Goal: Task Accomplishment & Management: Use online tool/utility

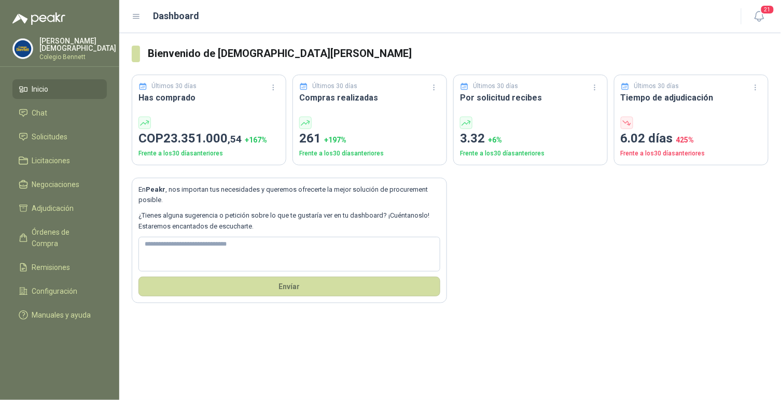
click at [51, 54] on p "Colegio Bennett" at bounding box center [77, 57] width 77 height 6
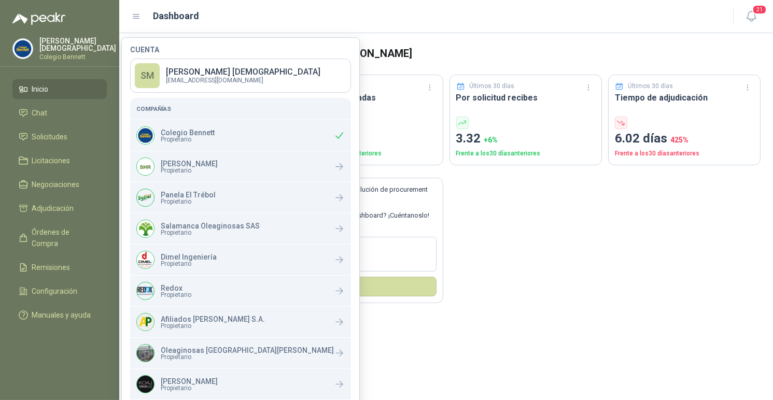
click at [488, 258] on div "En Peakr , nos importan tus necesidades y queremos ofrecerte la mejor solución …" at bounding box center [446, 234] width 629 height 138
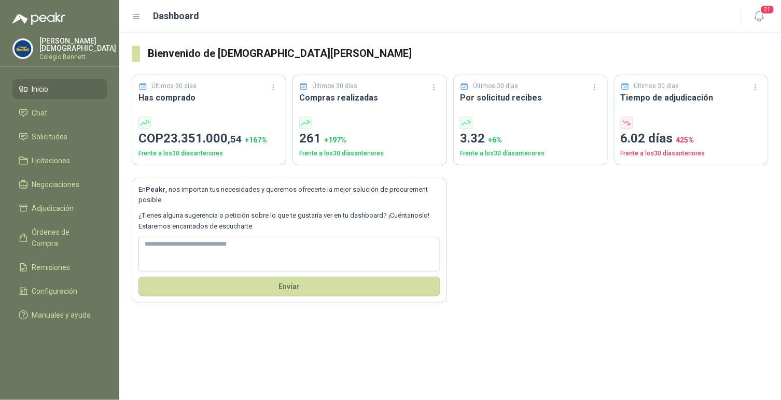
click at [71, 54] on p "Colegio Bennett" at bounding box center [77, 57] width 77 height 6
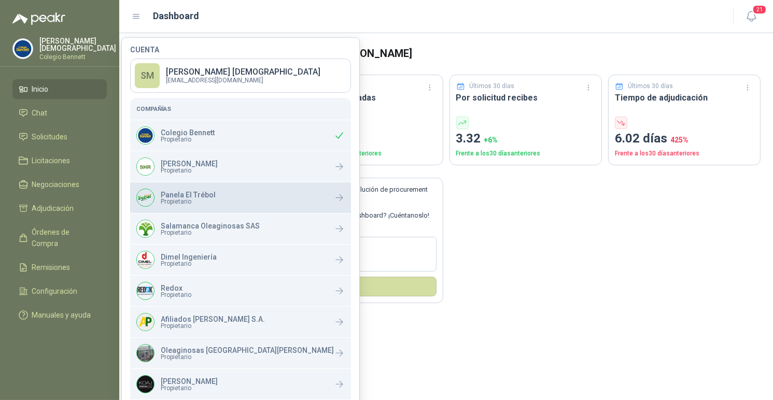
click at [208, 201] on span "Propietario" at bounding box center [188, 202] width 55 height 6
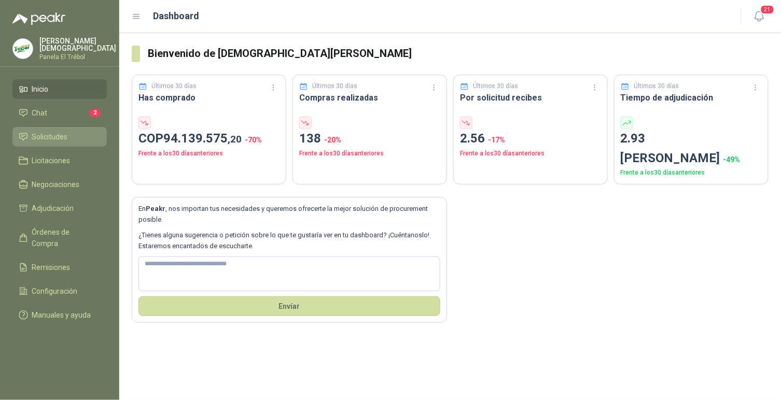
click at [57, 131] on span "Solicitudes" at bounding box center [50, 136] width 36 height 11
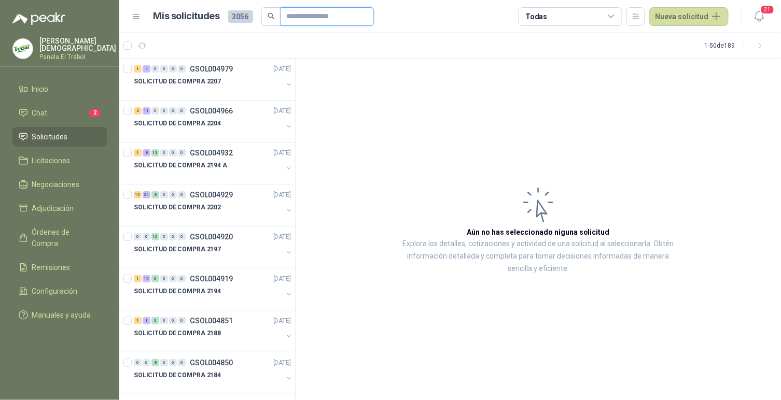
click at [297, 22] on input "text" at bounding box center [323, 17] width 73 height 18
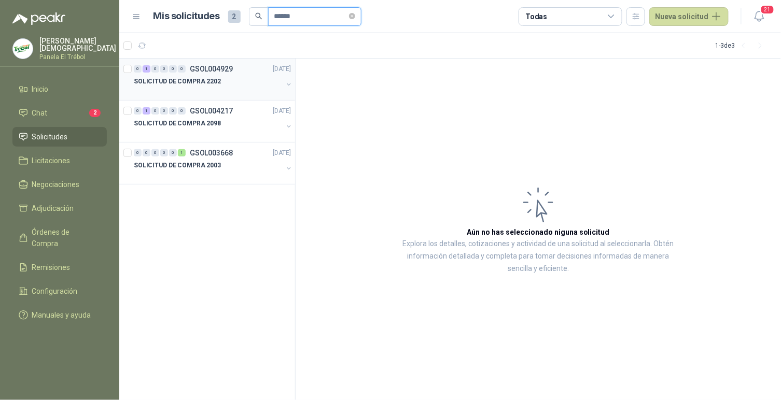
type input "******"
click at [251, 70] on div "0 1 0 0 0 0 GSOL004929 [DATE]" at bounding box center [213, 69] width 159 height 12
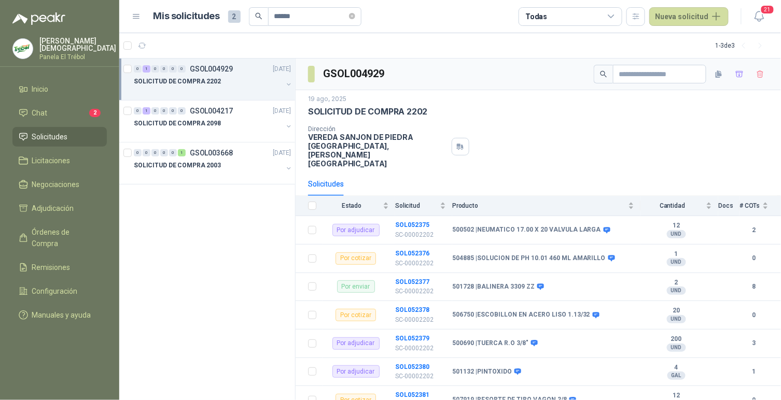
click at [238, 81] on div "SOLICITUD DE COMPRA 2202" at bounding box center [208, 81] width 149 height 12
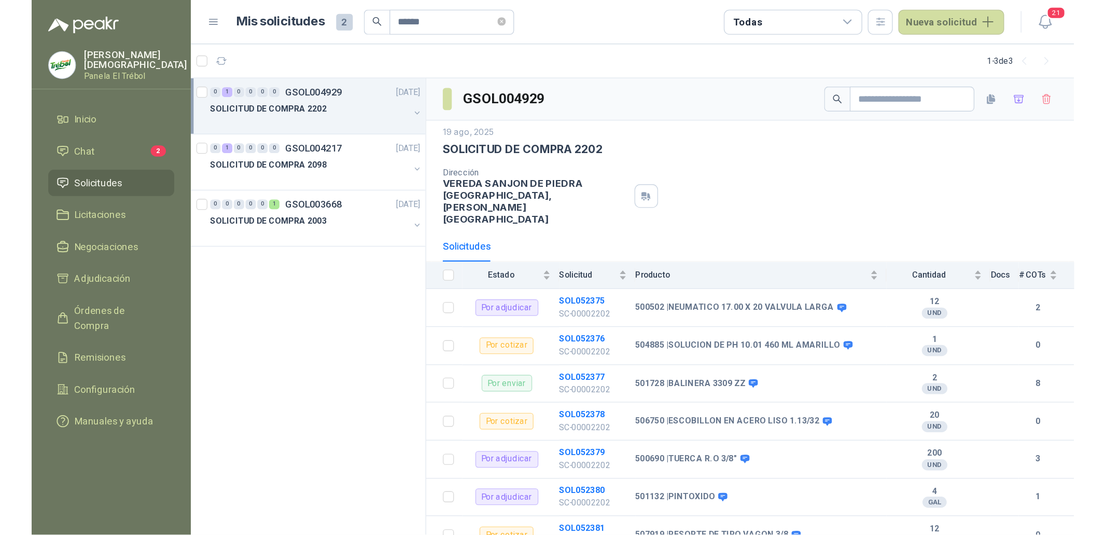
scroll to position [1, 0]
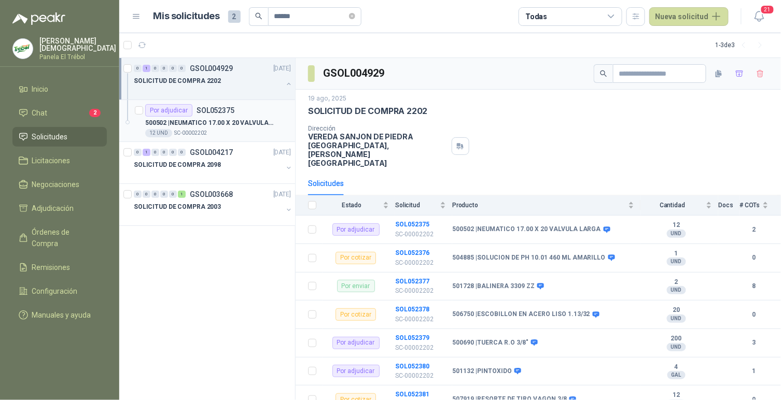
click at [225, 133] on div "12 UND  SC-00002202" at bounding box center [218, 133] width 146 height 8
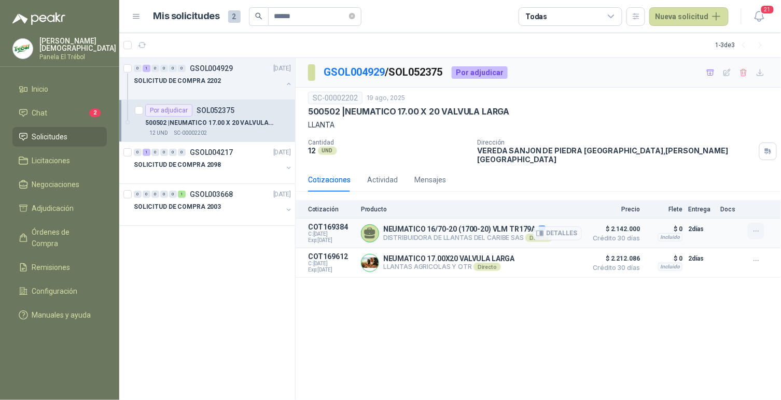
click at [760, 227] on icon "button" at bounding box center [756, 231] width 9 height 9
click at [702, 184] on button "Añadir" at bounding box center [735, 182] width 83 height 17
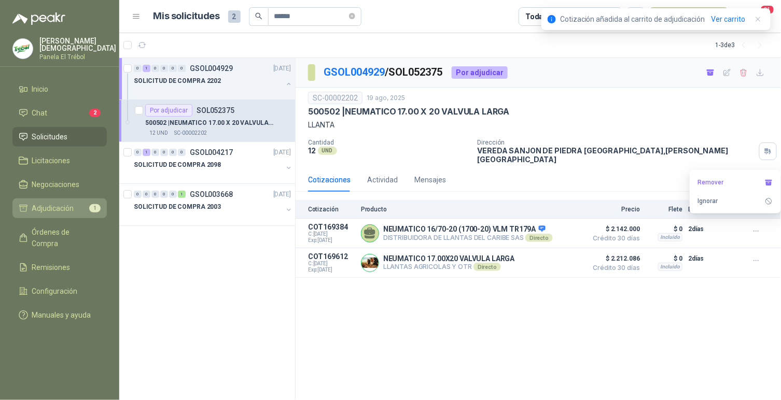
click at [40, 211] on span "Adjudicación" at bounding box center [53, 208] width 42 height 11
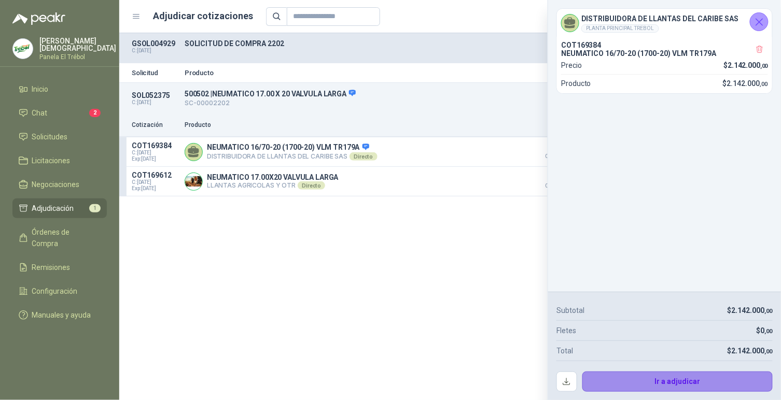
click at [676, 383] on button "Ir a adjudicar" at bounding box center [677, 382] width 191 height 21
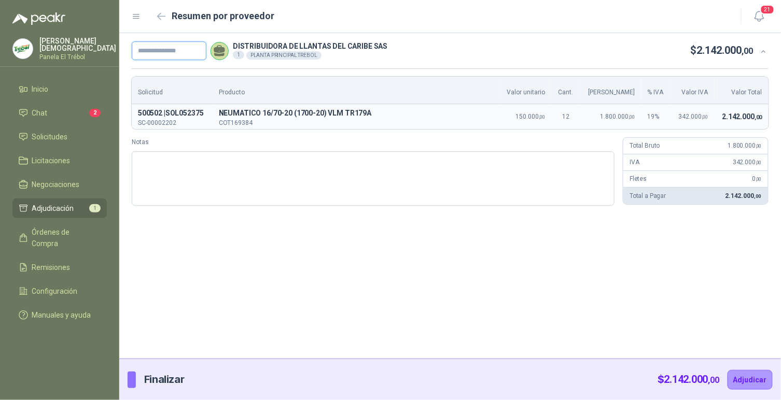
click at [187, 52] on input "text" at bounding box center [169, 50] width 75 height 19
paste input "**********"
type input "**********"
click at [762, 379] on button "Adjudicar" at bounding box center [749, 380] width 45 height 20
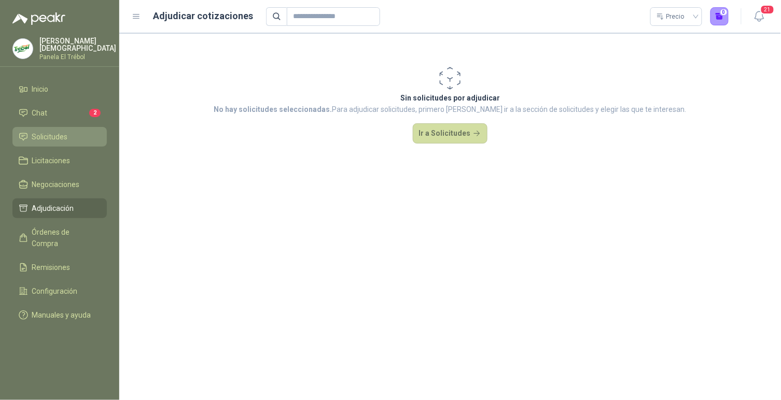
click at [46, 131] on span "Solicitudes" at bounding box center [50, 136] width 36 height 11
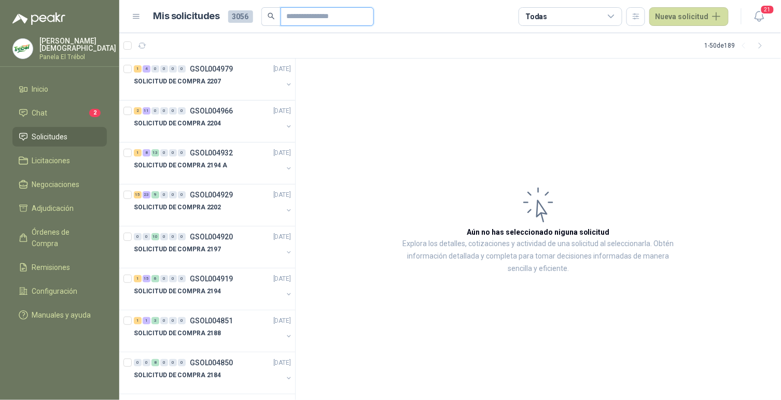
click at [327, 19] on input "text" at bounding box center [323, 17] width 73 height 18
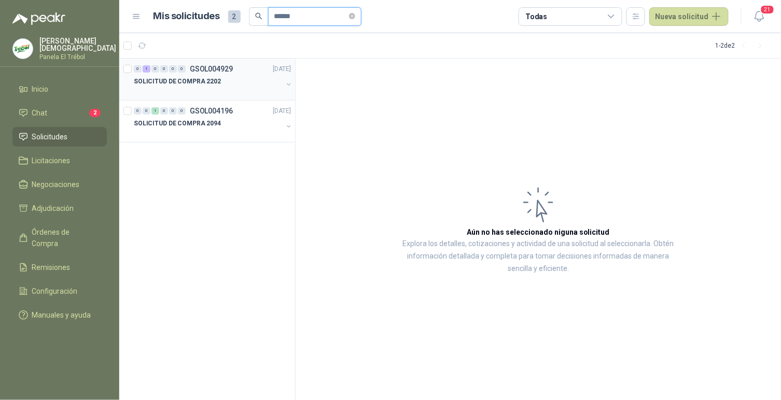
type input "******"
click at [228, 85] on div "SOLICITUD DE COMPRA 2202" at bounding box center [208, 81] width 149 height 12
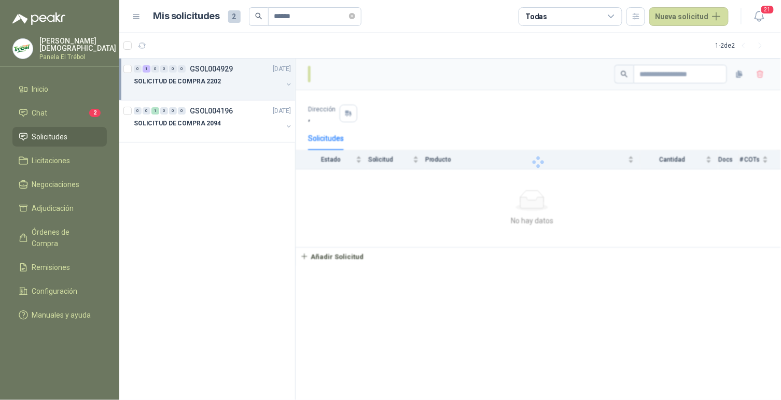
click at [228, 85] on div "SOLICITUD DE COMPRA 2202" at bounding box center [208, 81] width 149 height 12
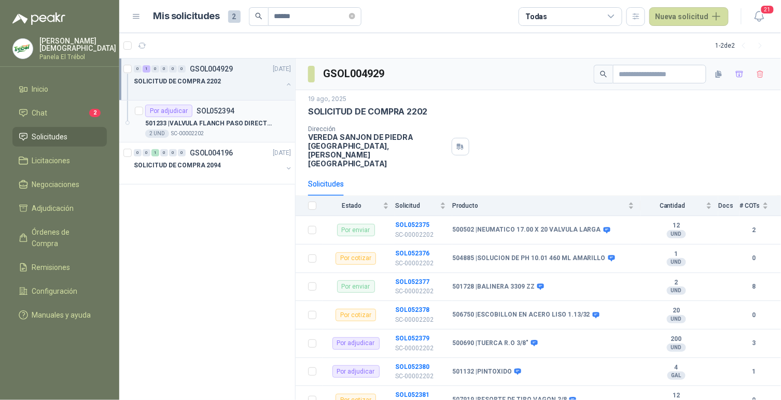
click at [229, 124] on p "501233 | VALVULA FLANCH PASO DIRECTO 3" X 150 PSI" at bounding box center [209, 124] width 129 height 10
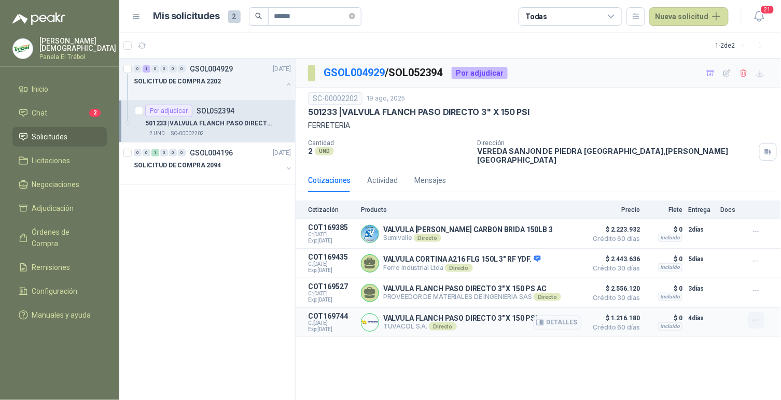
click at [762, 316] on button "button" at bounding box center [756, 320] width 17 height 17
click at [735, 276] on button "Añadir" at bounding box center [735, 273] width 83 height 17
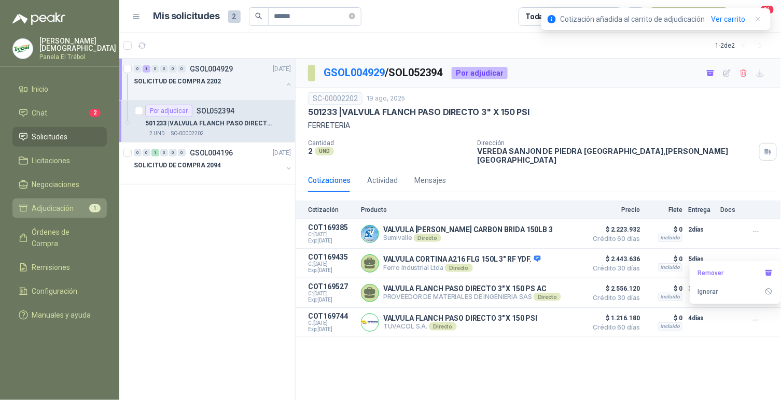
click at [71, 209] on span "Adjudicación" at bounding box center [53, 208] width 42 height 11
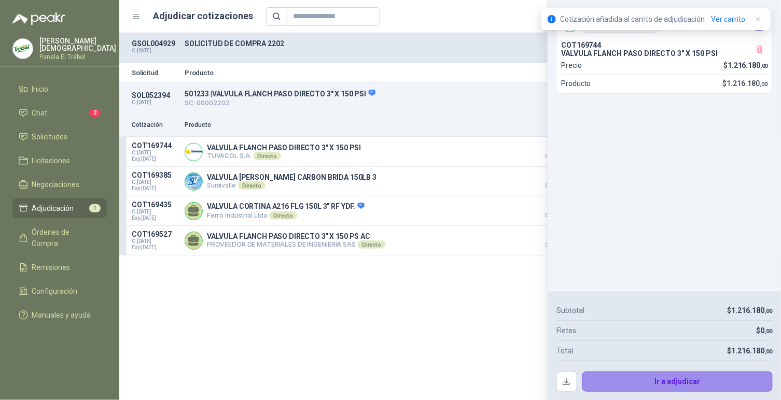
click at [715, 383] on button "Ir a adjudicar" at bounding box center [677, 382] width 191 height 21
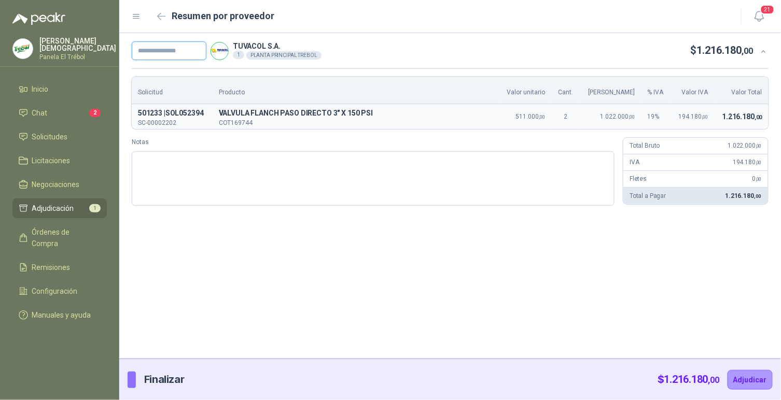
click at [181, 47] on input "text" at bounding box center [169, 50] width 75 height 19
paste input "**********"
type input "**********"
click at [762, 380] on button "Adjudicar" at bounding box center [749, 380] width 45 height 20
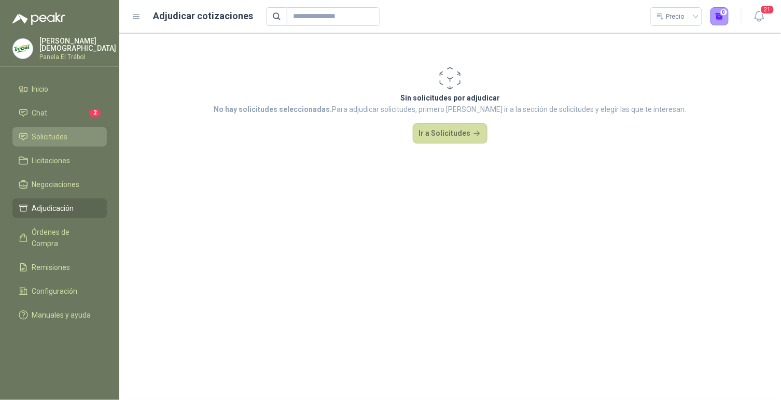
click at [33, 131] on span "Solicitudes" at bounding box center [50, 136] width 36 height 11
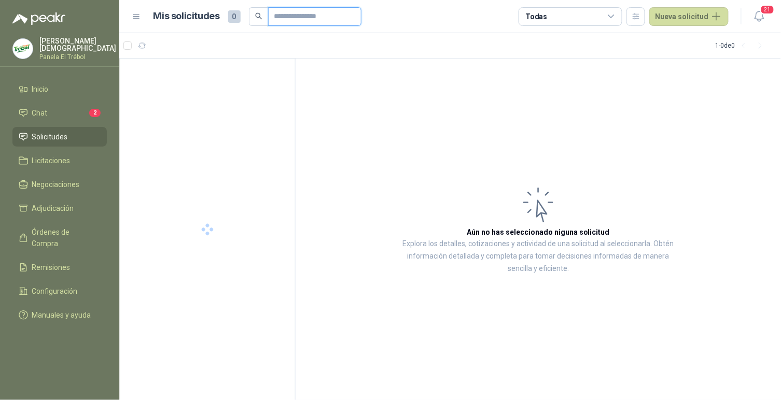
click at [281, 10] on input "text" at bounding box center [310, 17] width 73 height 18
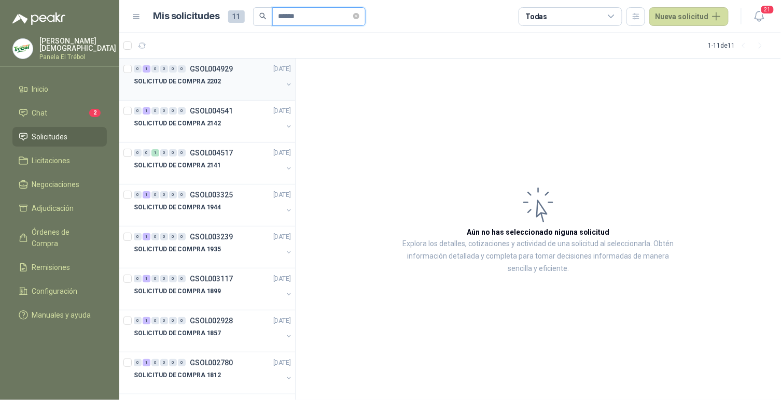
type input "******"
click at [226, 89] on div at bounding box center [208, 92] width 149 height 8
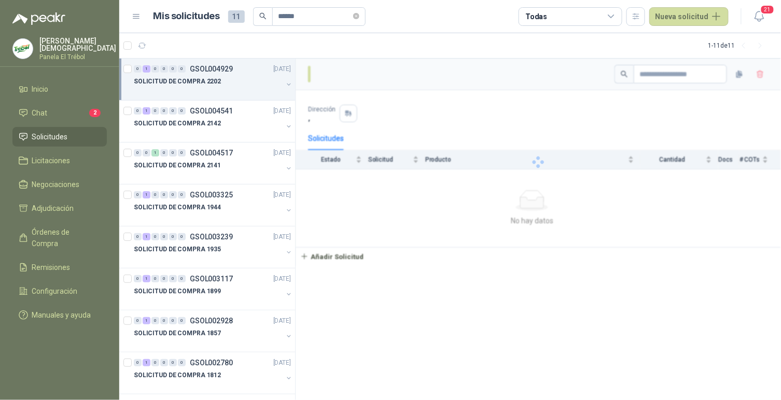
click at [238, 83] on div "SOLICITUD DE COMPRA 2202" at bounding box center [208, 81] width 149 height 12
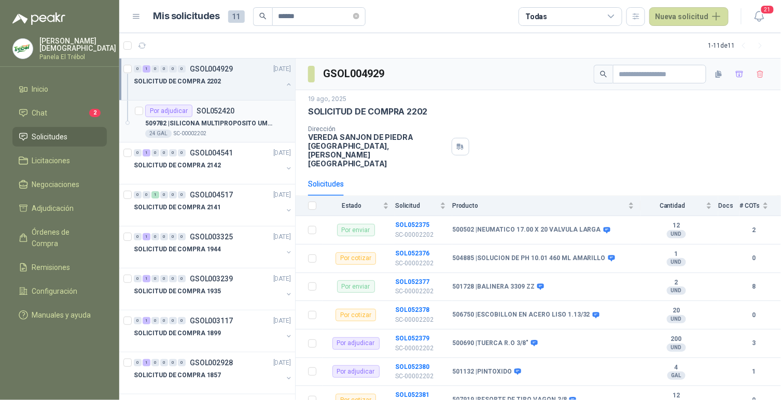
click at [239, 115] on div "Por adjudicar SOL052420" at bounding box center [218, 111] width 146 height 12
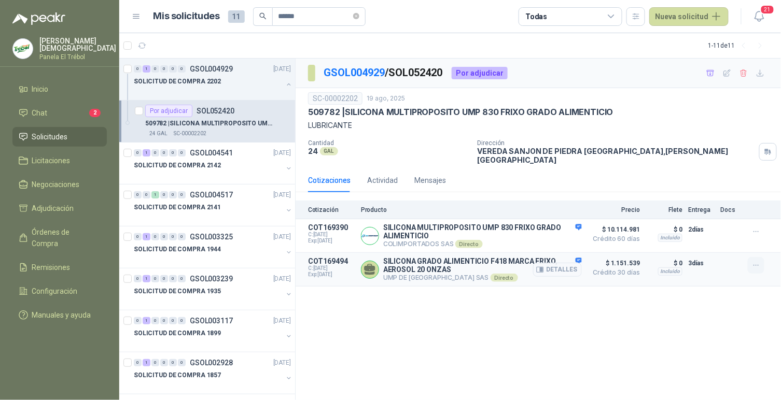
click at [755, 261] on icon "button" at bounding box center [756, 265] width 9 height 9
click at [729, 217] on button "Añadir" at bounding box center [735, 217] width 83 height 17
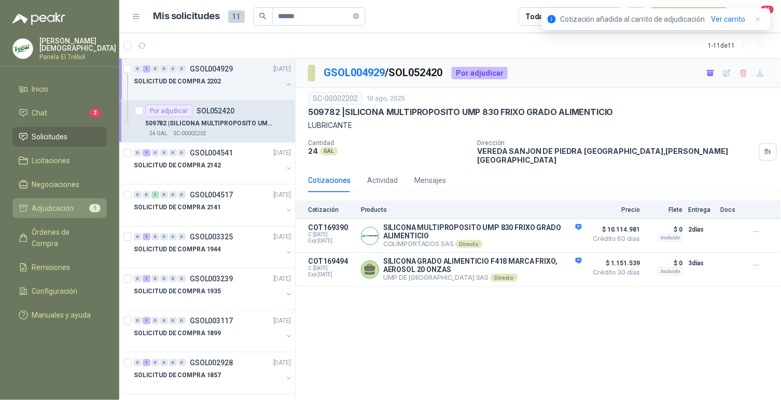
click at [55, 203] on span "Adjudicación" at bounding box center [53, 208] width 42 height 11
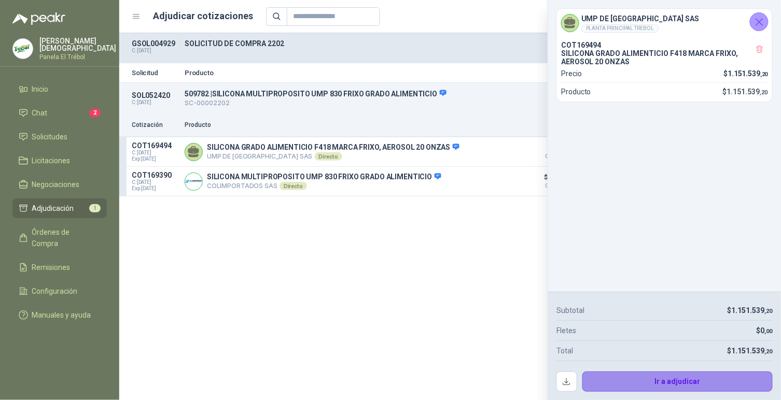
click at [683, 382] on button "Ir a adjudicar" at bounding box center [677, 382] width 191 height 21
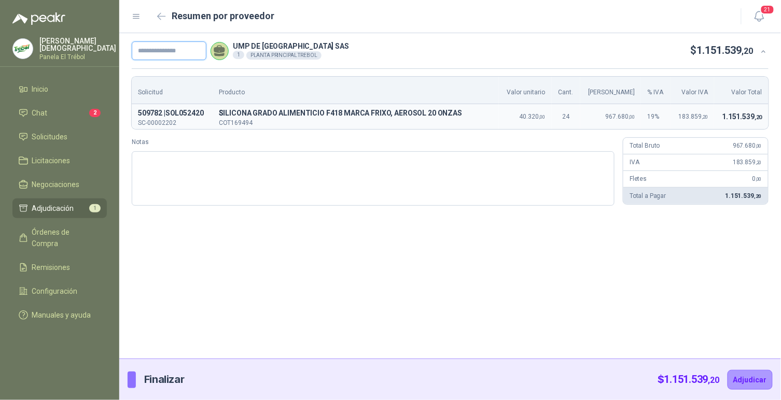
click at [176, 52] on input "text" at bounding box center [169, 50] width 75 height 19
paste input "**********"
type input "**********"
click at [753, 379] on button "Adjudicar" at bounding box center [749, 380] width 45 height 20
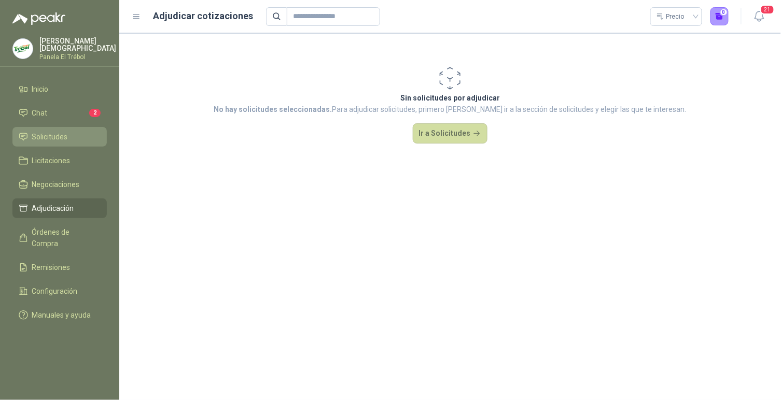
click at [50, 131] on span "Solicitudes" at bounding box center [50, 136] width 36 height 11
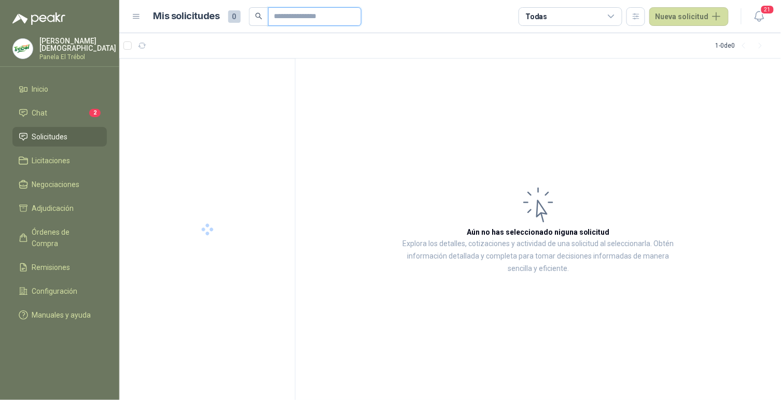
click at [294, 23] on input "text" at bounding box center [310, 17] width 73 height 18
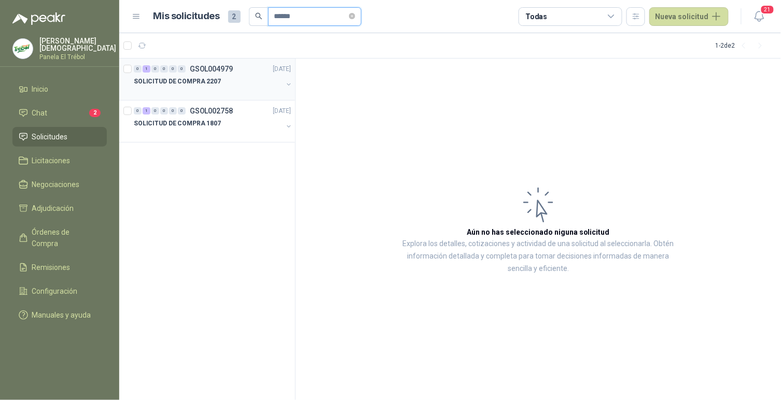
type input "******"
click at [212, 82] on p "SOLICITUD DE COMPRA 2207" at bounding box center [177, 82] width 87 height 10
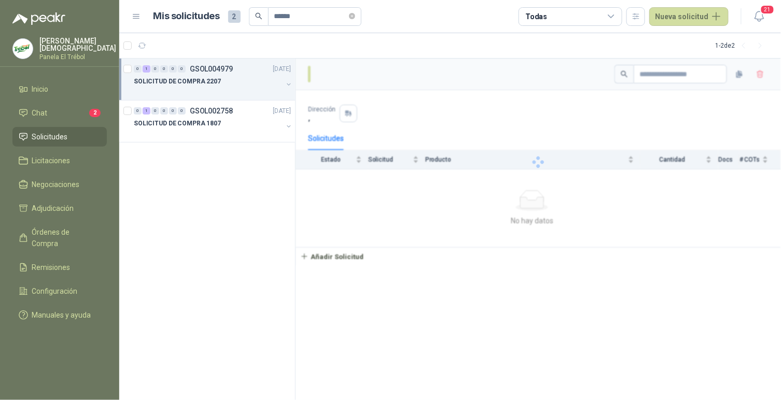
click at [216, 82] on div "SOLICITUD DE COMPRA 2207" at bounding box center [208, 81] width 149 height 12
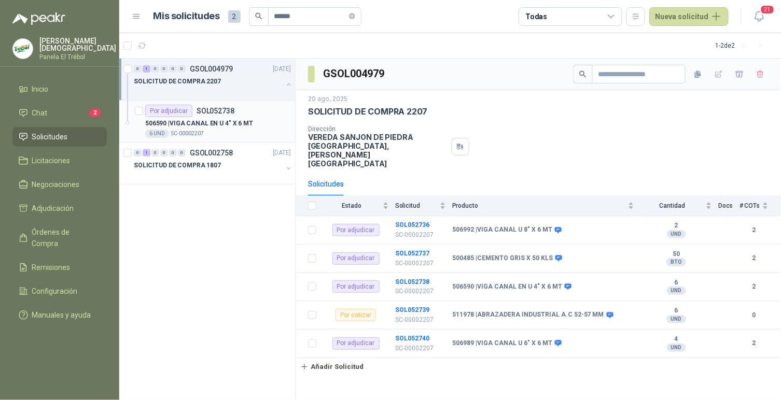
click at [218, 124] on p "506590 | VIGA CANAL EN U 4" X 6 MT" at bounding box center [199, 124] width 108 height 10
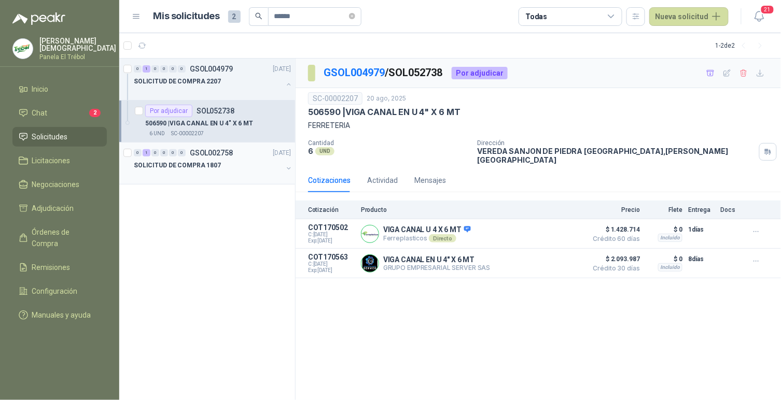
click at [206, 156] on p "GSOL002758" at bounding box center [211, 152] width 43 height 7
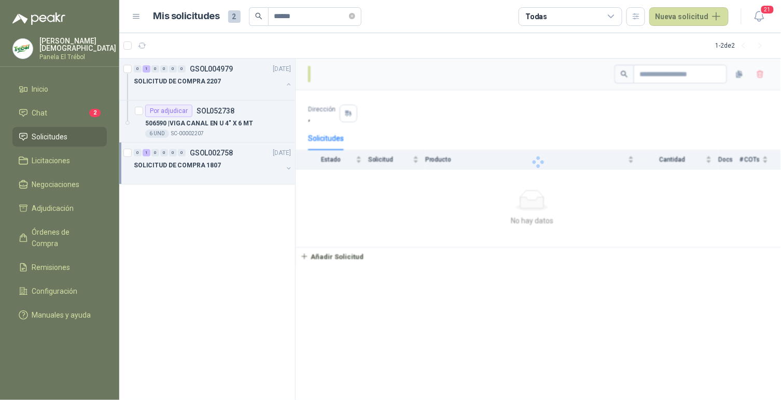
click at [203, 165] on p "SOLICITUD DE COMPRA 1807" at bounding box center [177, 166] width 87 height 10
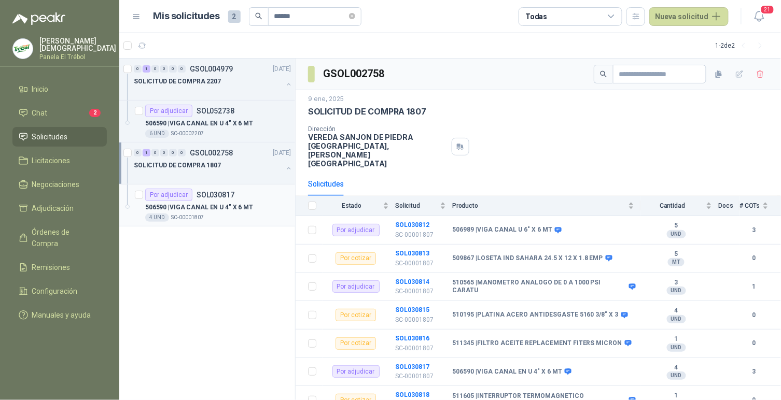
click at [212, 199] on div "Por adjudicar SOL030817" at bounding box center [189, 195] width 89 height 12
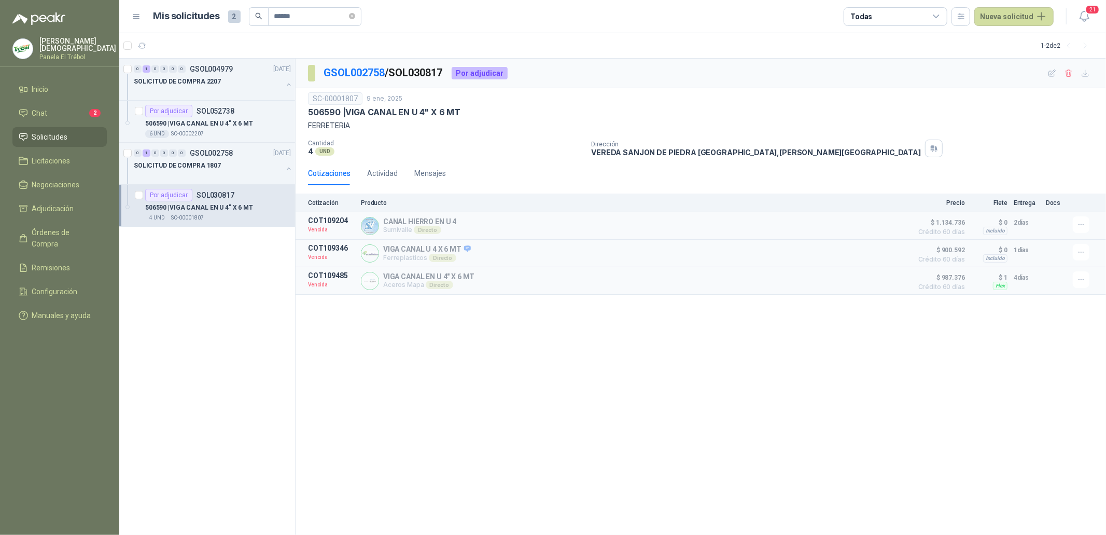
click at [77, 46] on p "[PERSON_NAME]" at bounding box center [77, 44] width 77 height 15
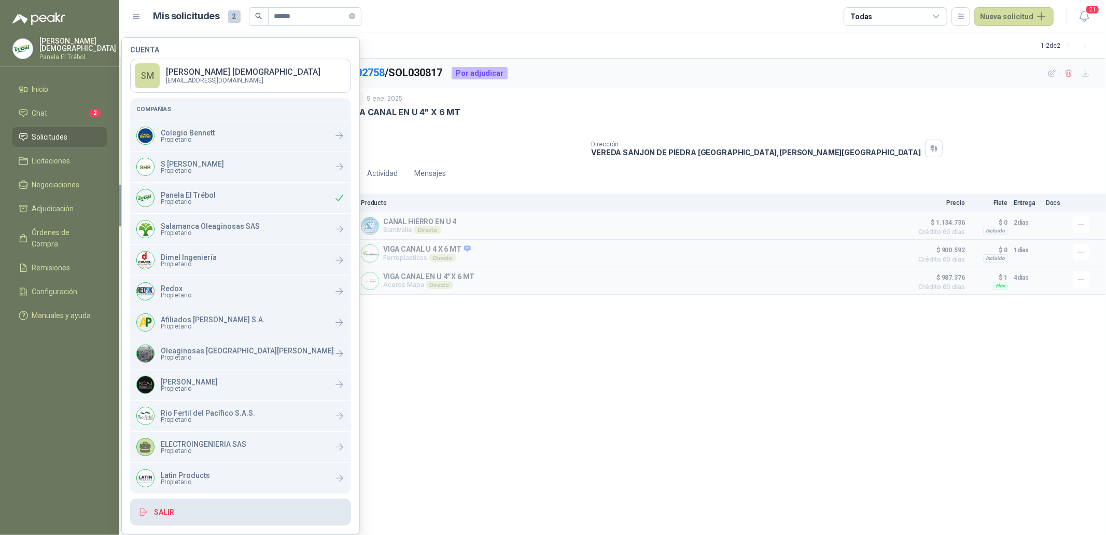
click at [194, 400] on button "Salir" at bounding box center [240, 511] width 221 height 27
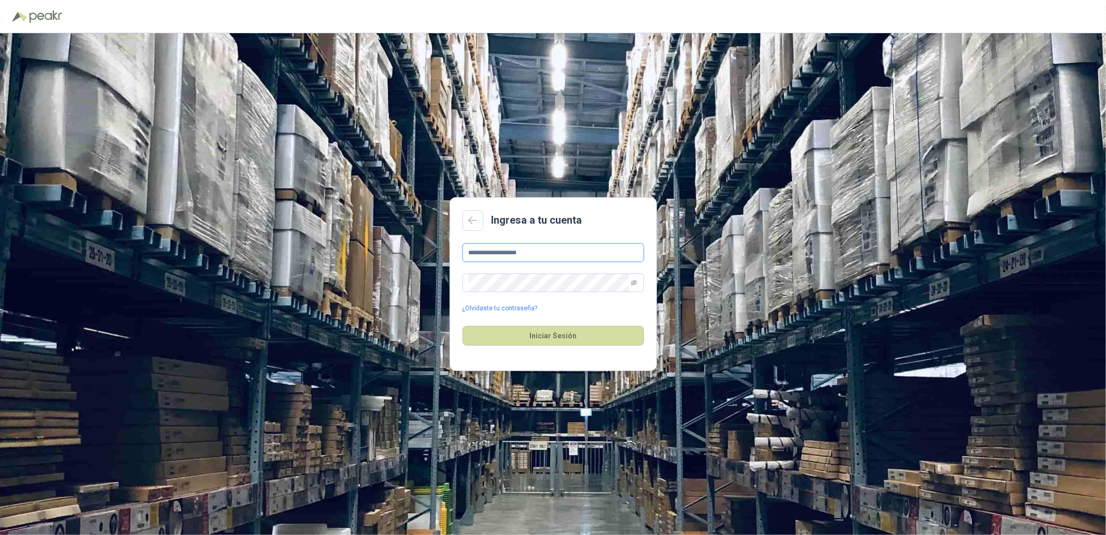
click at [543, 249] on input "**********" at bounding box center [553, 252] width 181 height 19
type input "**********"
click at [547, 338] on button "Iniciar Sesión" at bounding box center [553, 336] width 181 height 20
